Goal: Find specific page/section: Find specific page/section

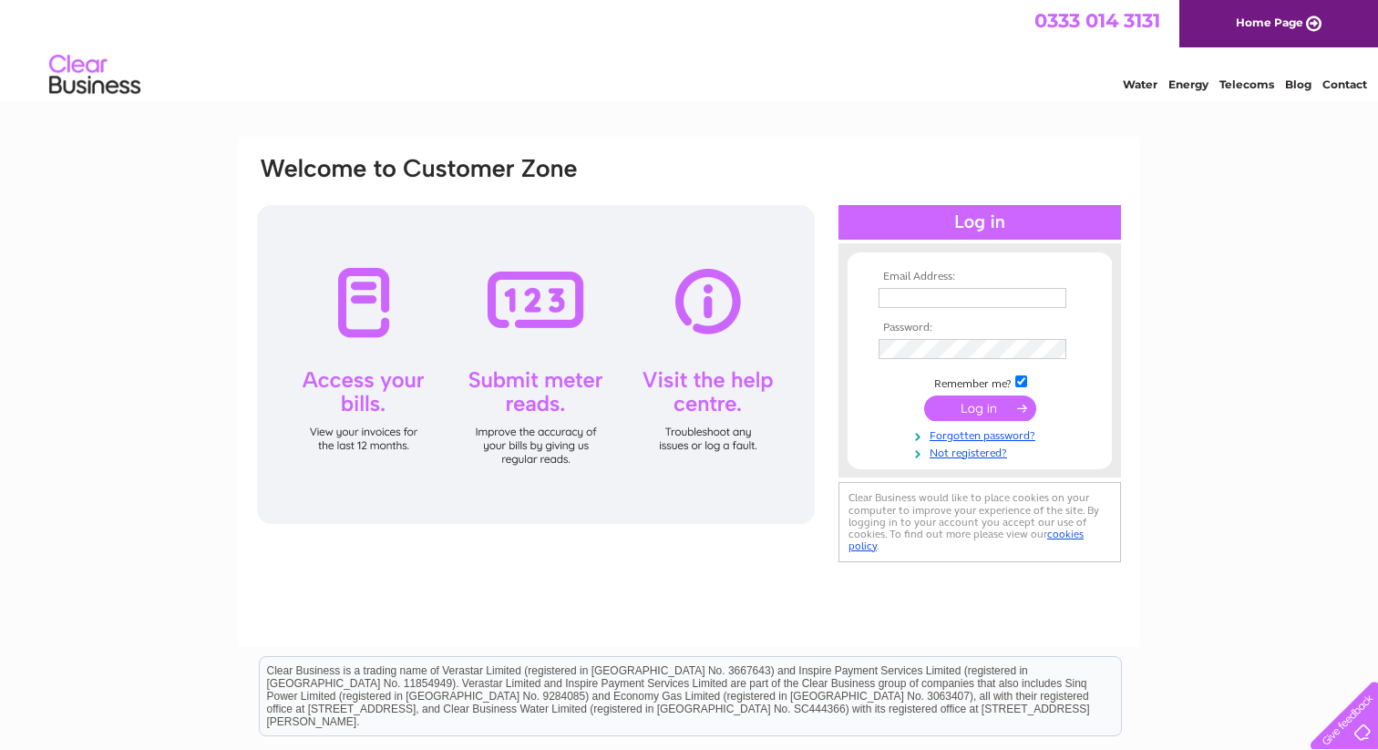
type input "[EMAIL_ADDRESS][DOMAIN_NAME]"
click at [993, 416] on input "submit" at bounding box center [980, 409] width 112 height 26
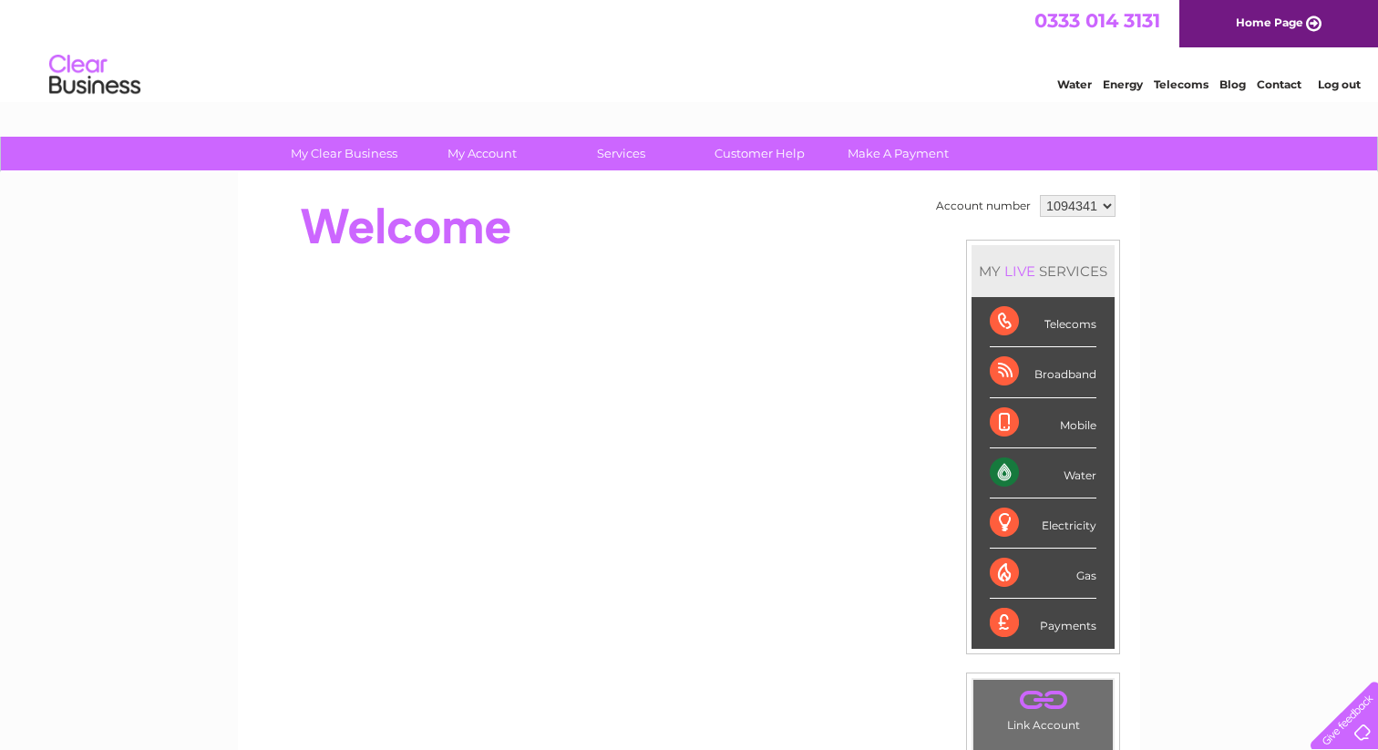
click at [1073, 479] on div "Water" at bounding box center [1043, 473] width 107 height 50
click at [1014, 478] on div "Water" at bounding box center [1043, 473] width 107 height 50
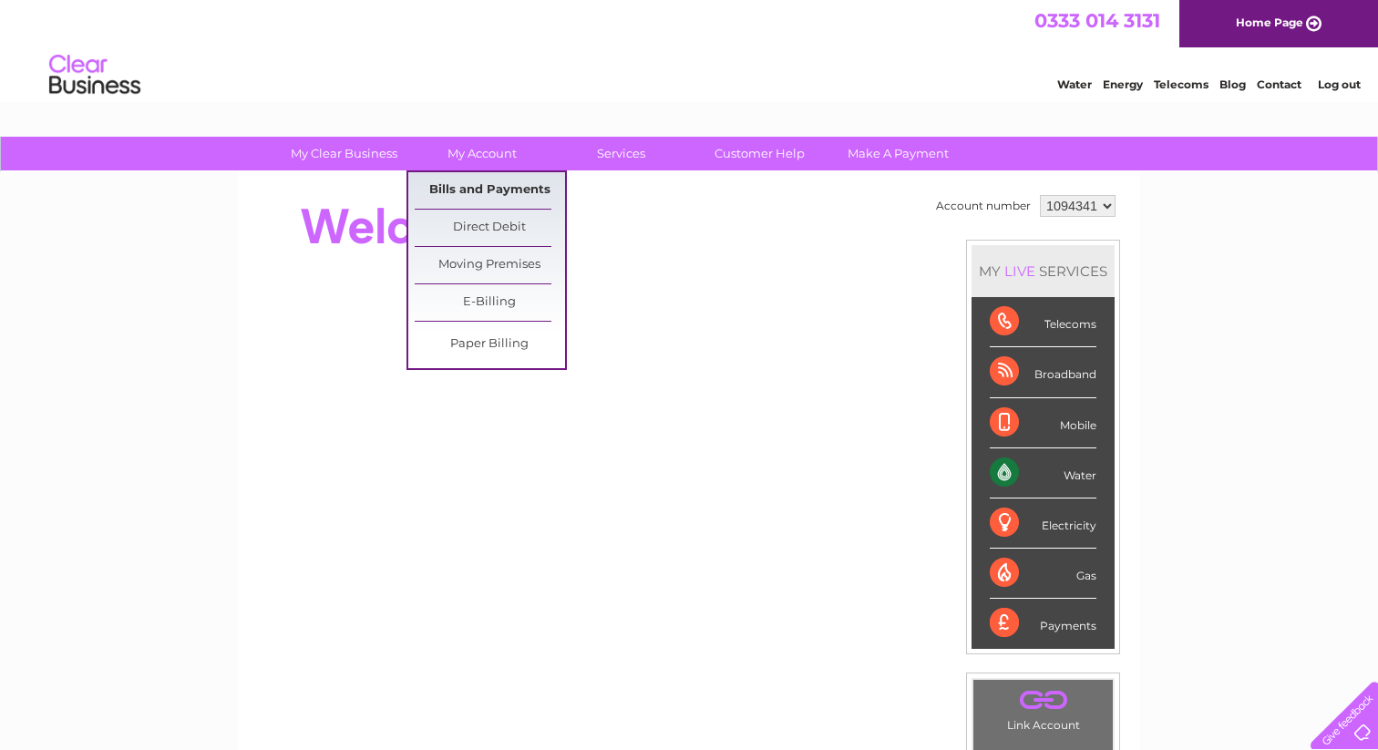
click at [491, 189] on link "Bills and Payments" at bounding box center [490, 190] width 150 height 36
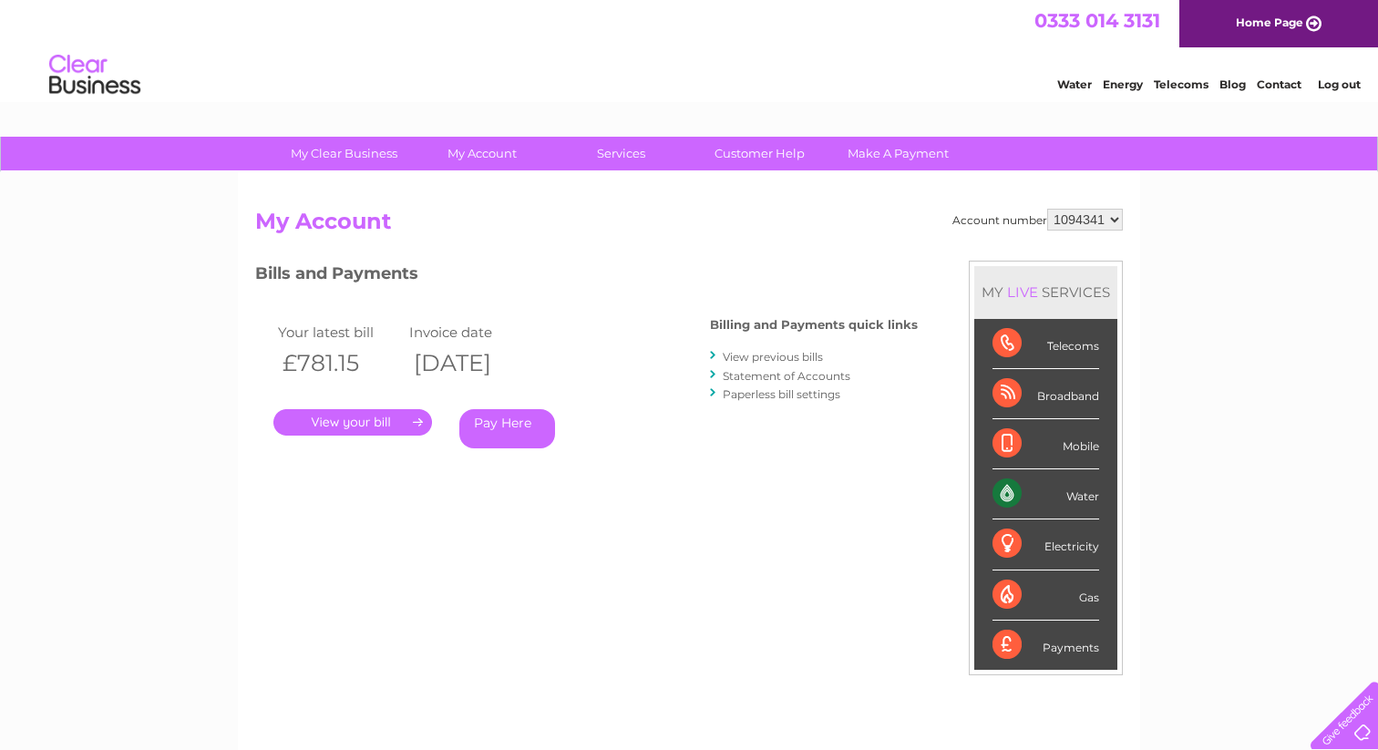
click at [340, 421] on link "." at bounding box center [352, 422] width 159 height 26
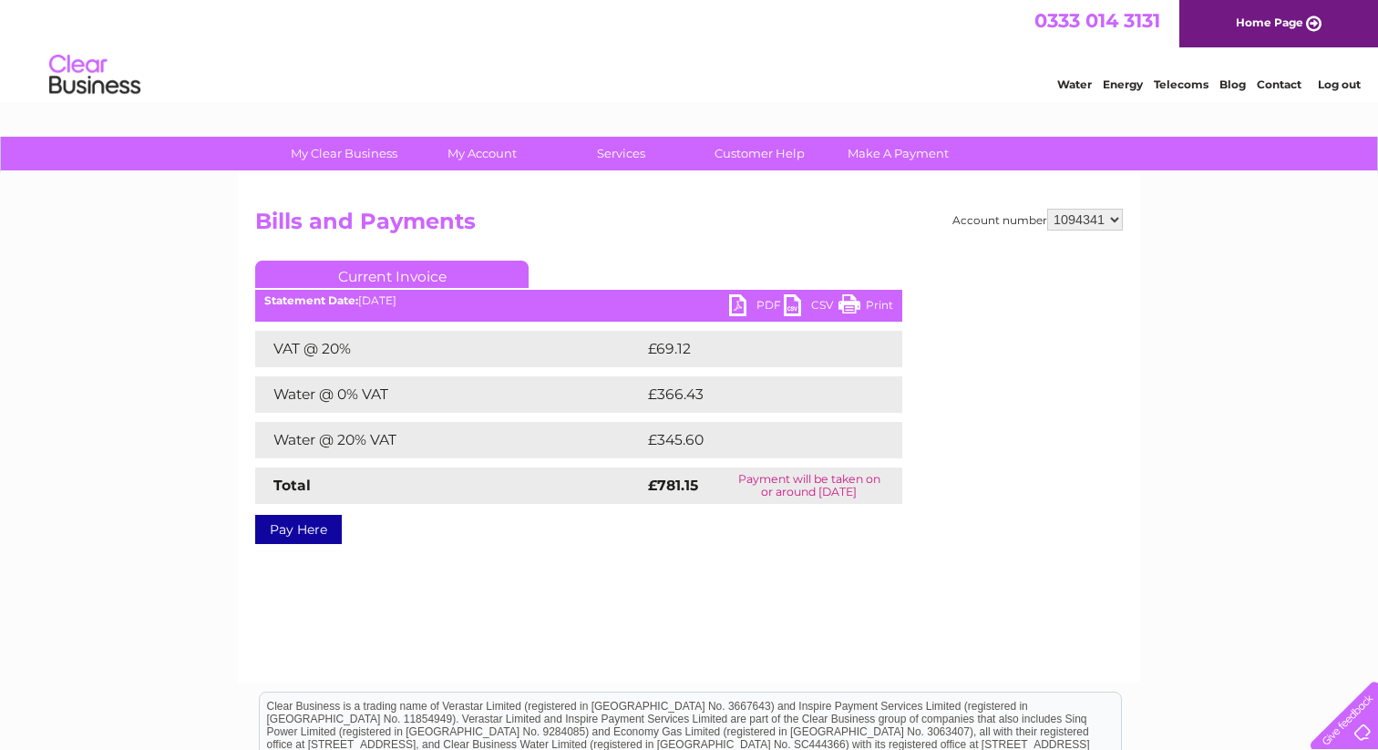
click at [1281, 81] on link "Contact" at bounding box center [1279, 84] width 45 height 14
